Goal: Transaction & Acquisition: Purchase product/service

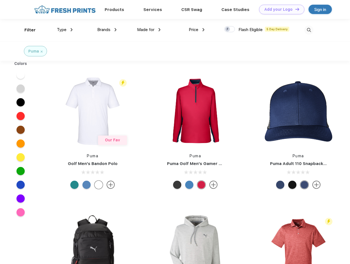
click at [280, 9] on link "Add your Logo Design Tool" at bounding box center [281, 10] width 45 height 10
click at [0, 0] on div "Design Tool" at bounding box center [0, 0] width 0 height 0
click at [295, 9] on link "Add your Logo Design Tool" at bounding box center [281, 10] width 45 height 10
click at [26, 30] on div "Filter" at bounding box center [29, 30] width 11 height 6
click at [65, 30] on span "Type" at bounding box center [62, 29] width 10 height 5
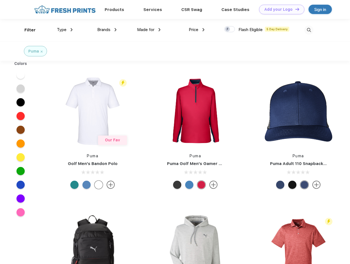
click at [107, 30] on span "Brands" at bounding box center [103, 29] width 13 height 5
click at [149, 30] on span "Made for" at bounding box center [145, 29] width 17 height 5
click at [197, 30] on span "Price" at bounding box center [194, 29] width 10 height 5
click at [230, 29] on div at bounding box center [229, 29] width 11 height 6
click at [228, 29] on input "checkbox" at bounding box center [226, 28] width 4 height 4
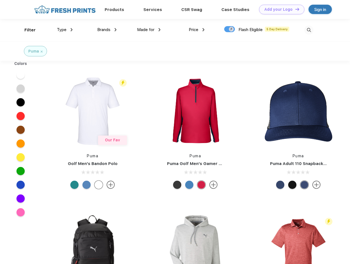
click at [309, 30] on img at bounding box center [308, 30] width 9 height 9
